Goal: Information Seeking & Learning: Learn about a topic

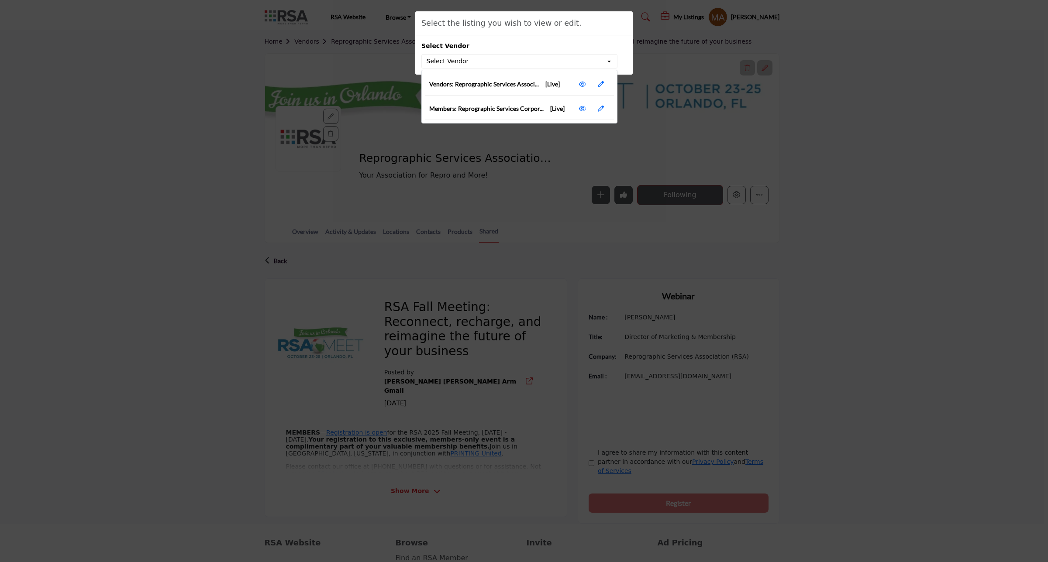
click at [773, 103] on div "Select the listing you wish to view or edit. Select Vendor Select Vendor Vendor…" at bounding box center [524, 281] width 1048 height 562
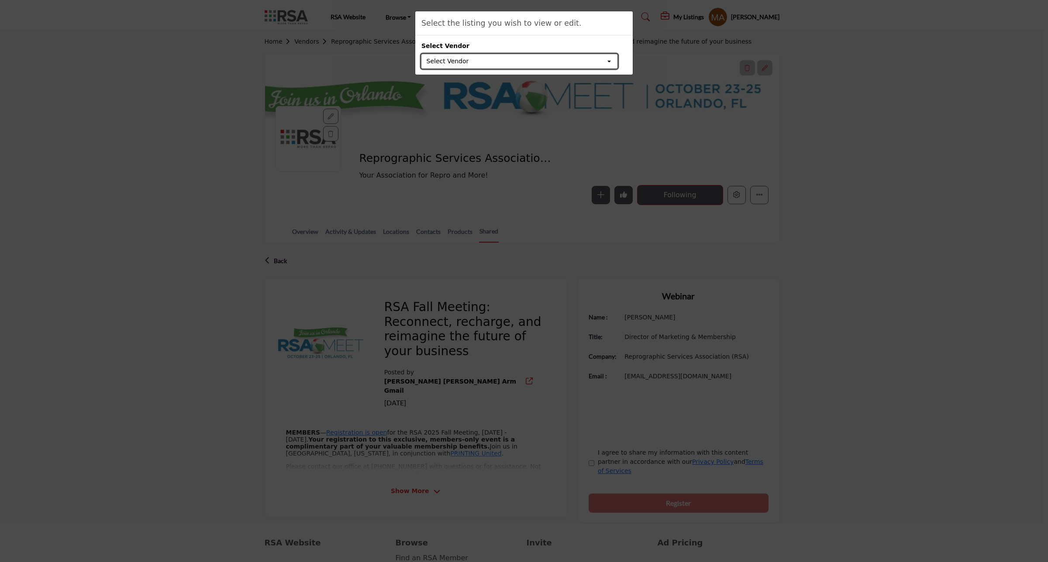
click at [613, 67] on button "Select Vendor" at bounding box center [519, 61] width 196 height 15
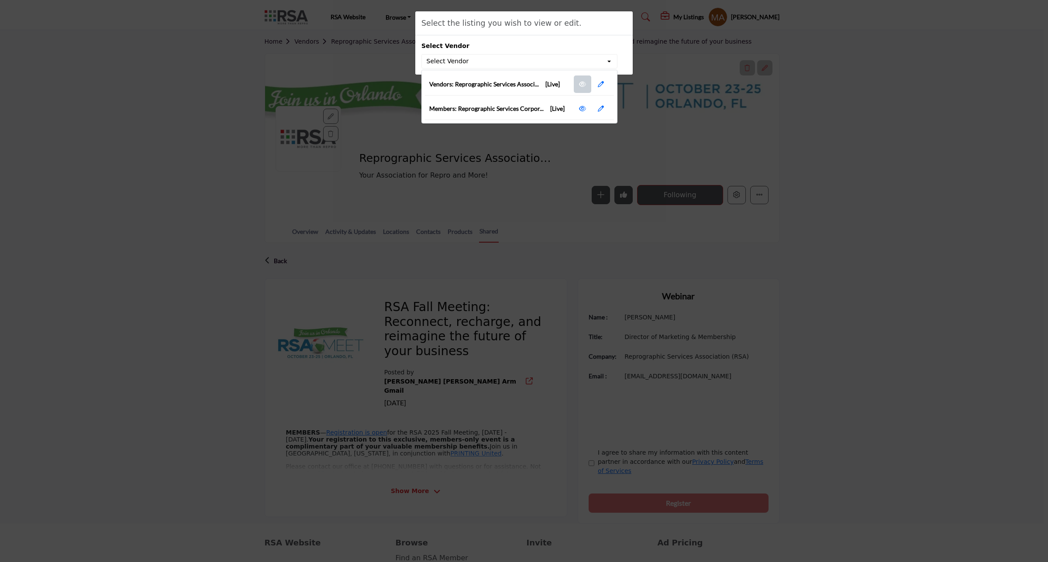
click at [579, 88] on link at bounding box center [582, 84] width 17 height 17
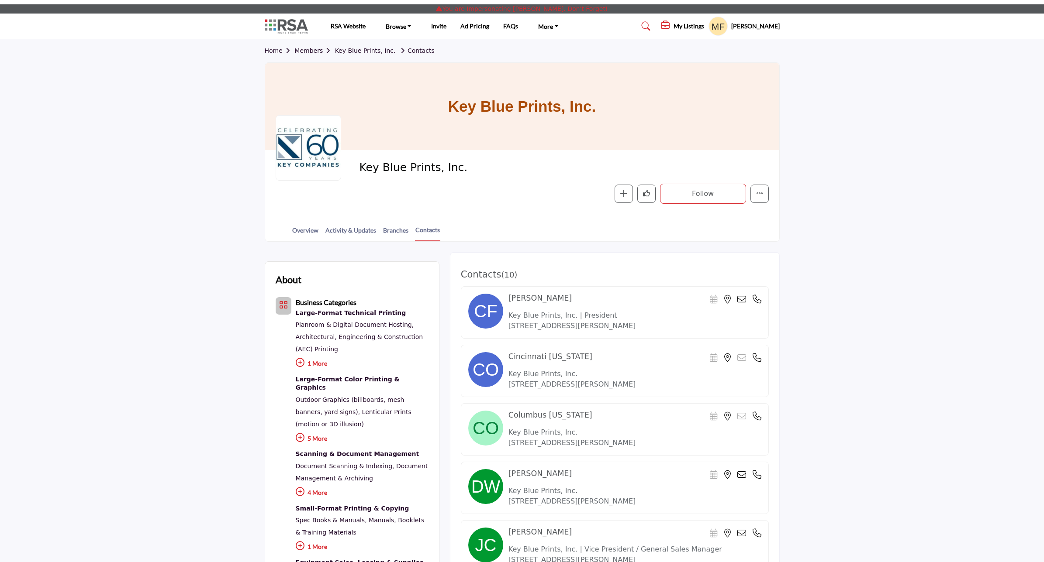
click at [758, 27] on h5 "[PERSON_NAME]" at bounding box center [755, 26] width 48 height 9
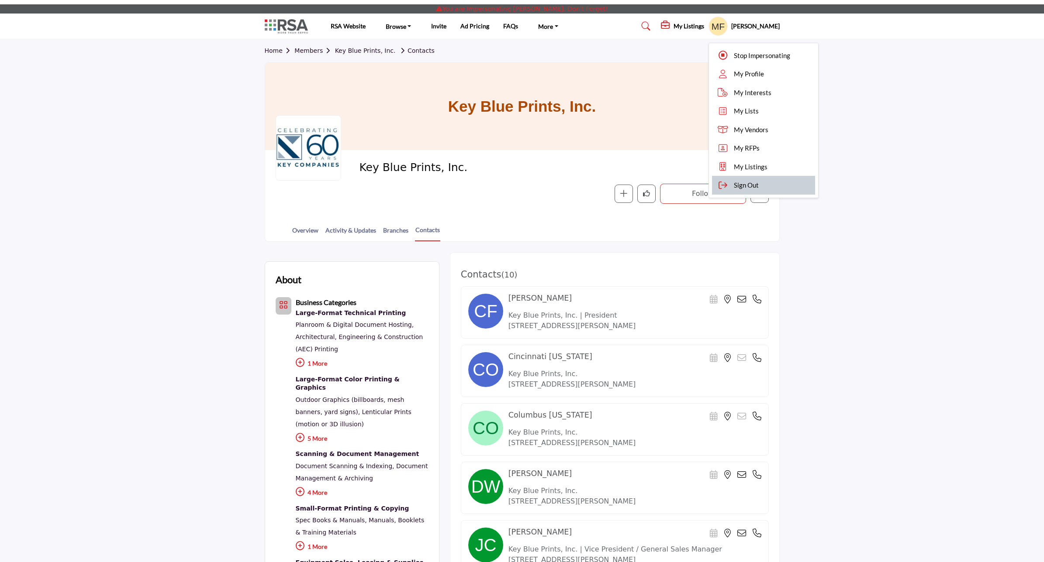
click at [758, 185] on span "Sign Out" at bounding box center [746, 185] width 25 height 10
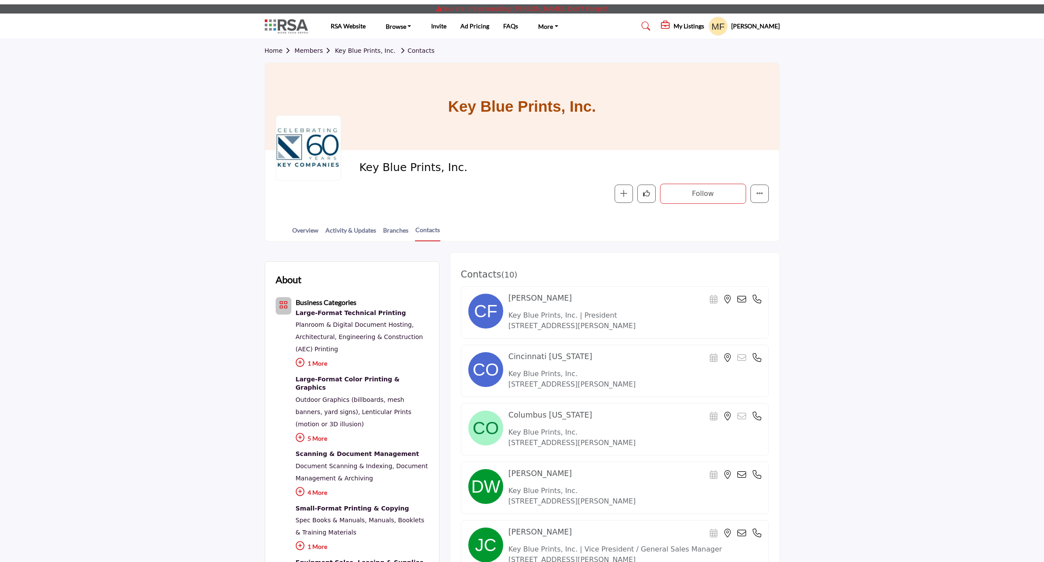
click at [303, 52] on link "Members" at bounding box center [314, 50] width 40 height 7
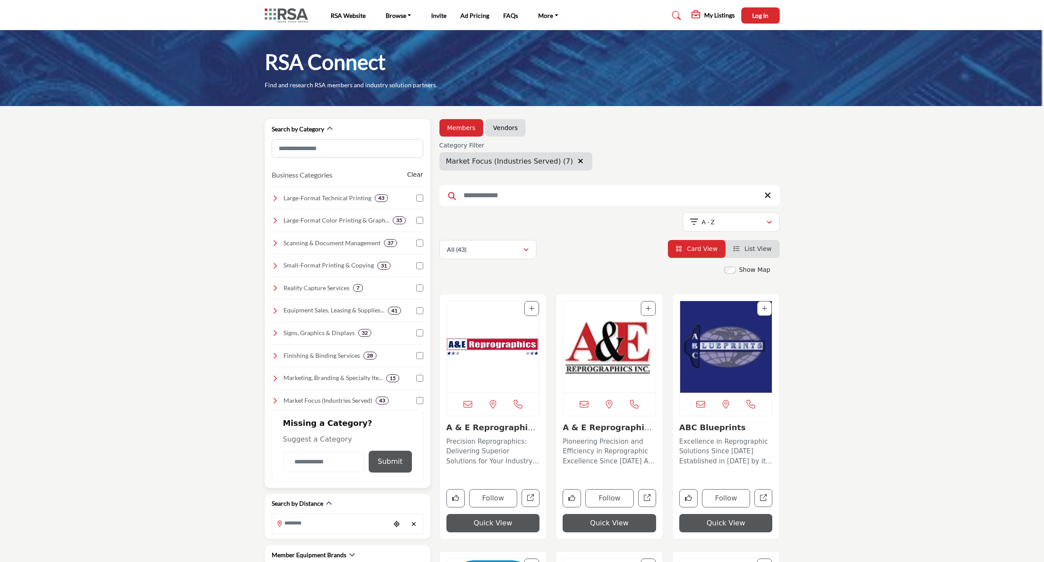
click at [273, 403] on icon at bounding box center [275, 400] width 7 height 7
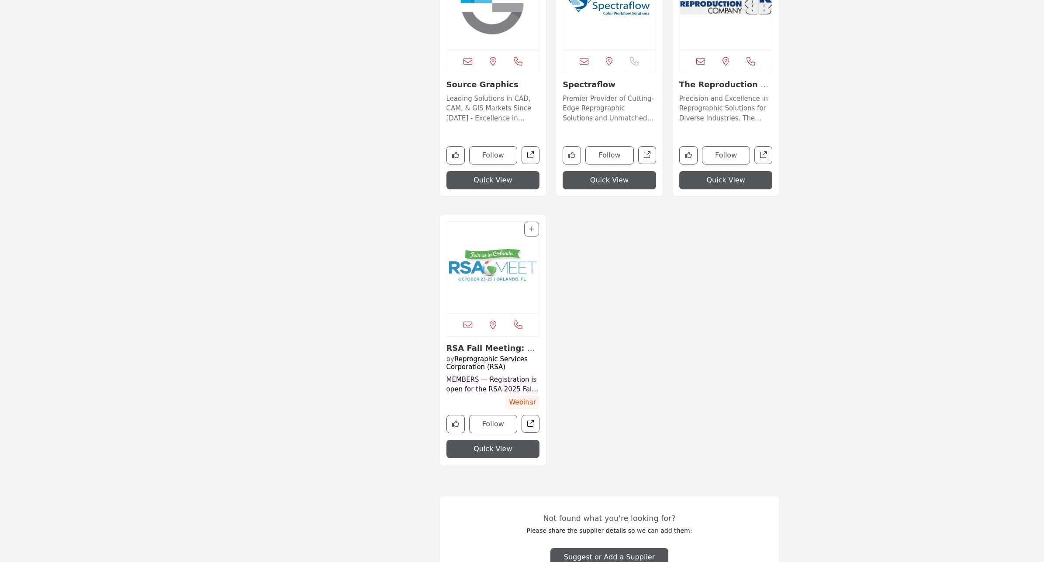
scroll to position [3690, 0]
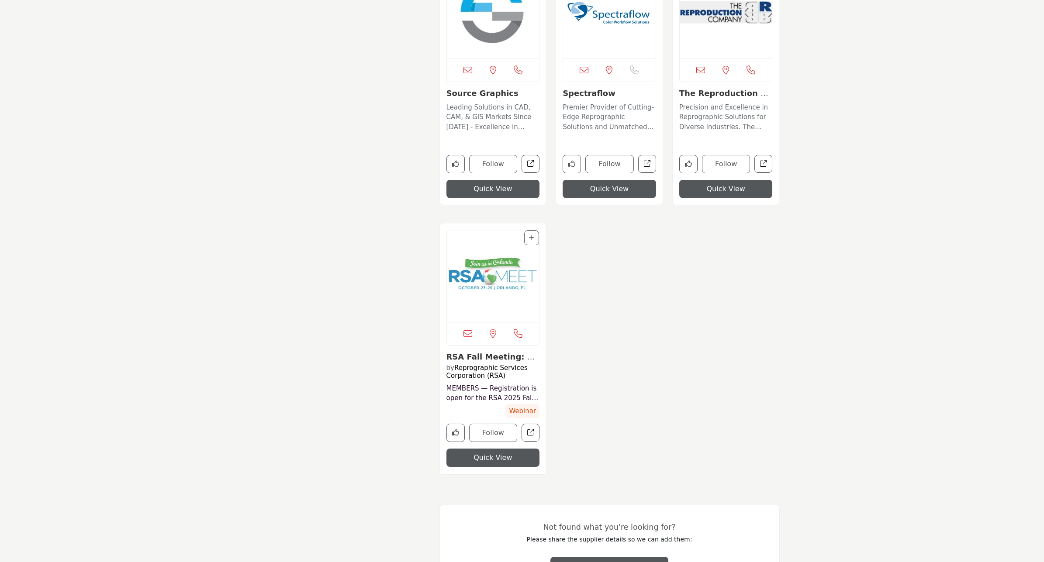
click at [494, 289] on img "View details about reprographic-services-association-rsa2" at bounding box center [493, 277] width 93 height 92
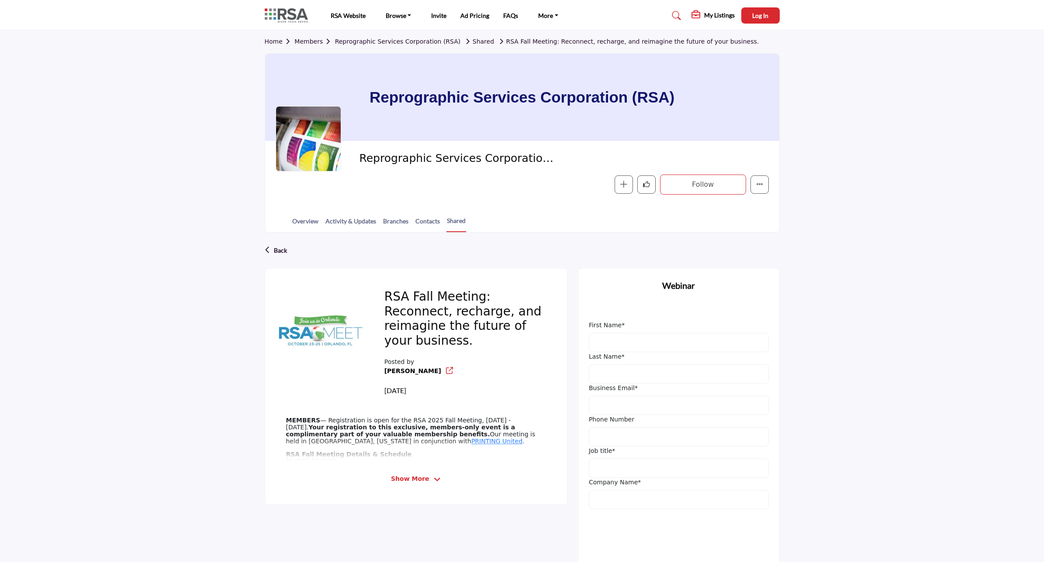
click at [269, 41] on link "Home" at bounding box center [280, 41] width 30 height 7
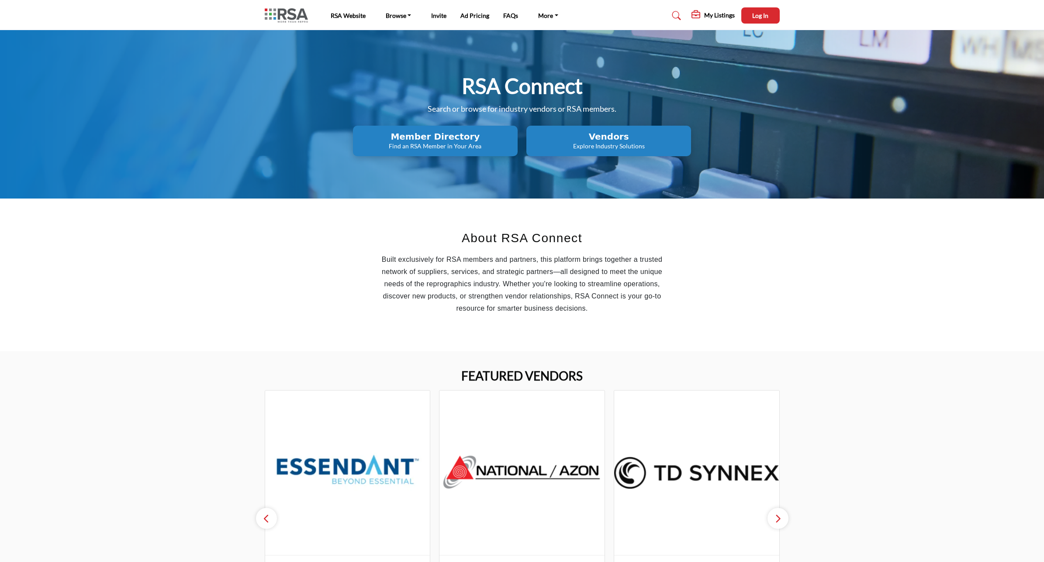
click at [517, 126] on button "Vendors Explore Industry Solutions" at bounding box center [435, 141] width 165 height 31
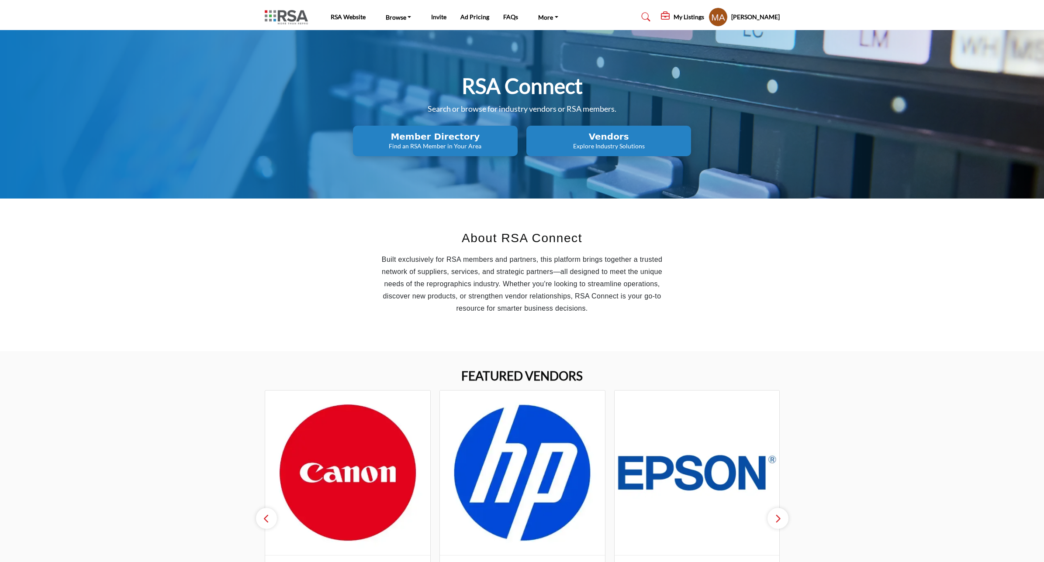
click at [515, 143] on p "Explore Industry Solutions" at bounding box center [434, 146] width 159 height 9
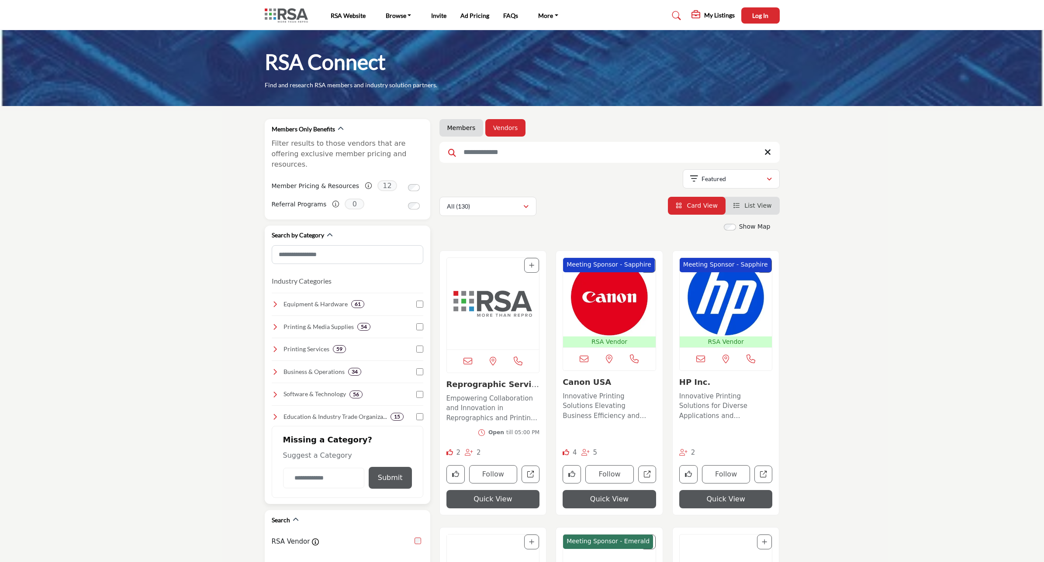
click at [272, 413] on icon at bounding box center [275, 416] width 7 height 7
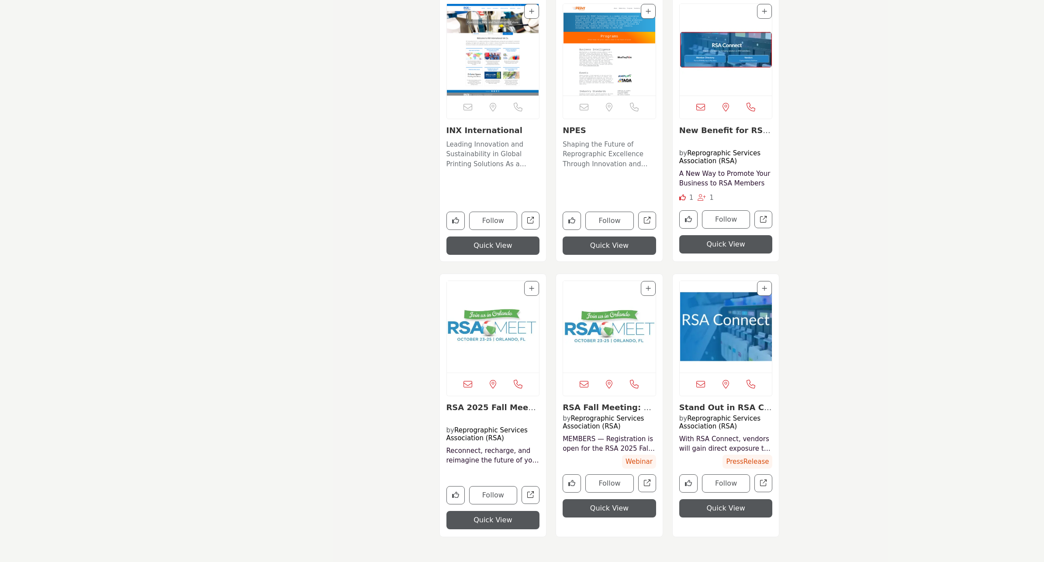
scroll to position [1092, 0]
